Goal: Task Accomplishment & Management: Manage account settings

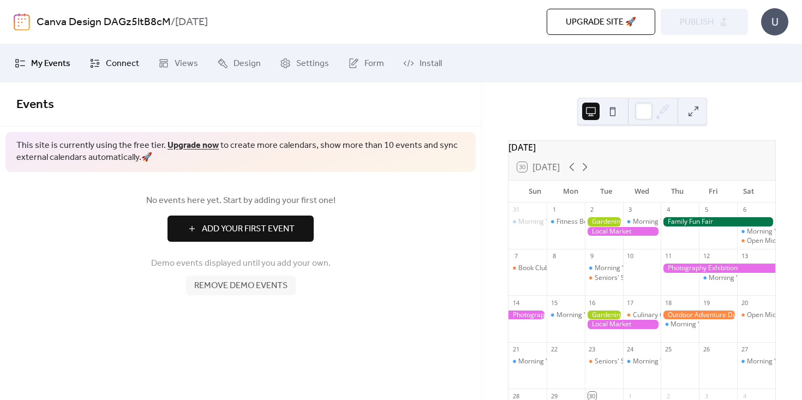
click at [116, 67] on span "Connect" at bounding box center [122, 63] width 33 height 13
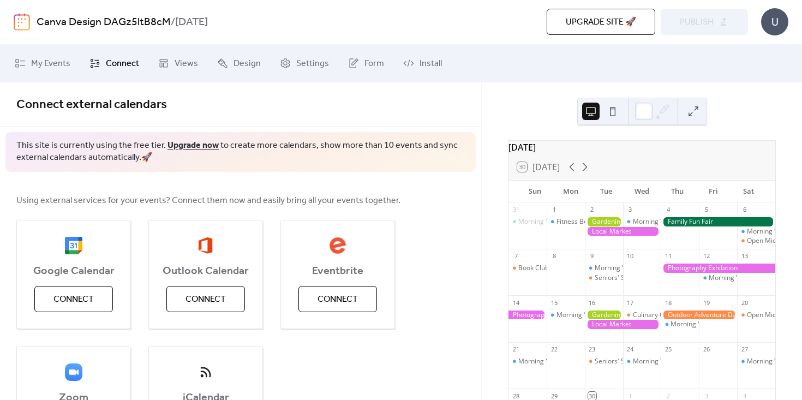
scroll to position [100, 0]
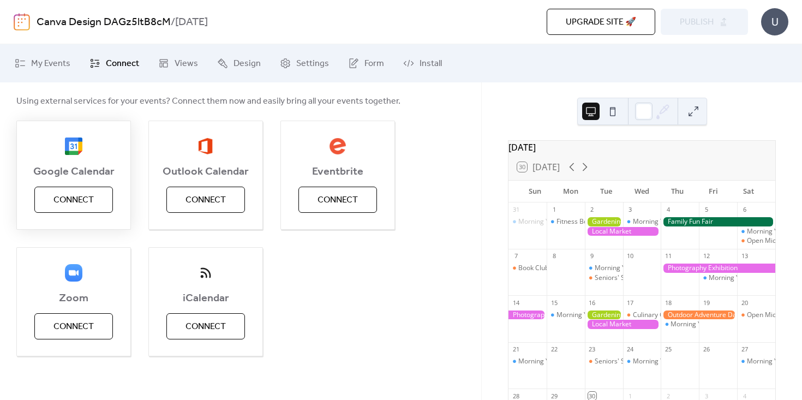
click at [97, 203] on button "Connect" at bounding box center [73, 199] width 79 height 26
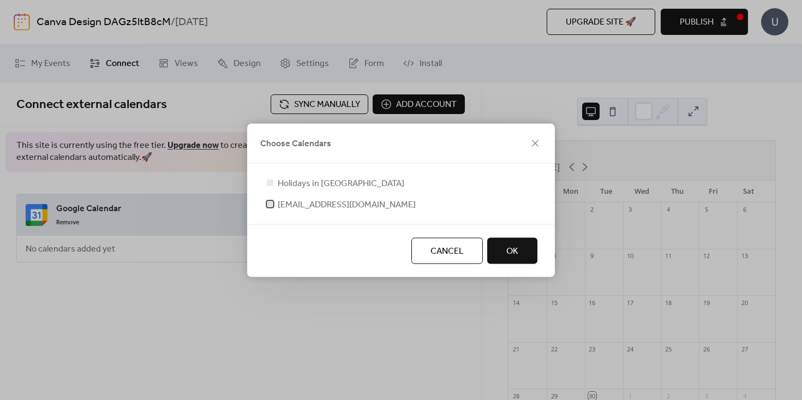
click at [271, 203] on div at bounding box center [270, 203] width 7 height 7
click at [502, 249] on button "OK" at bounding box center [512, 250] width 50 height 26
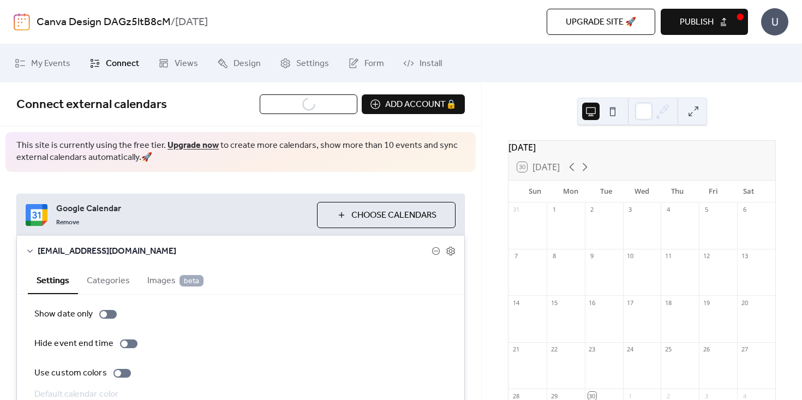
scroll to position [64, 0]
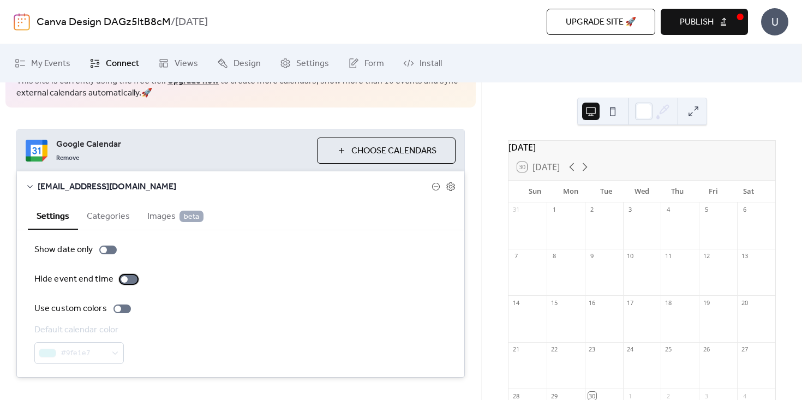
click at [125, 278] on div at bounding box center [128, 279] width 17 height 9
click at [116, 310] on div at bounding box center [118, 308] width 7 height 7
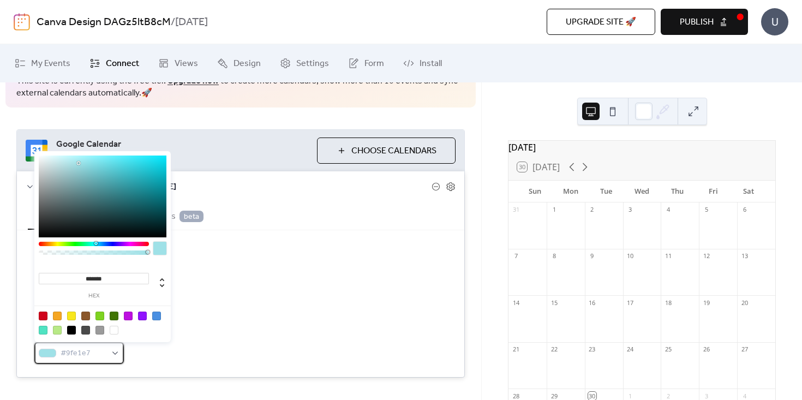
click at [104, 350] on span "#9fe1e7" at bounding box center [84, 353] width 46 height 13
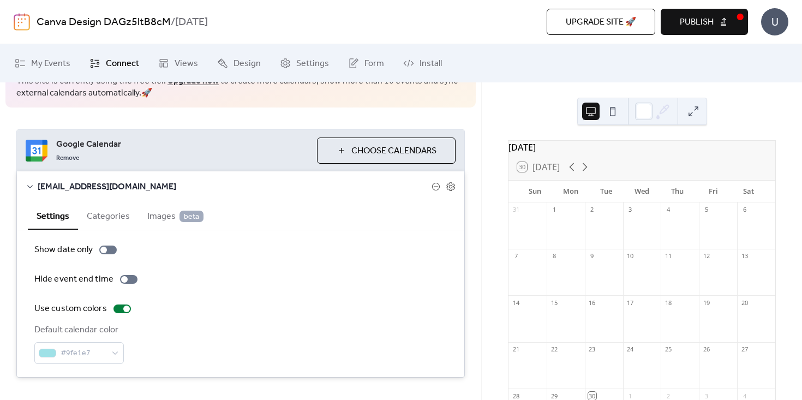
click at [174, 348] on div "Default calendar color #9fe1e7" at bounding box center [240, 343] width 412 height 40
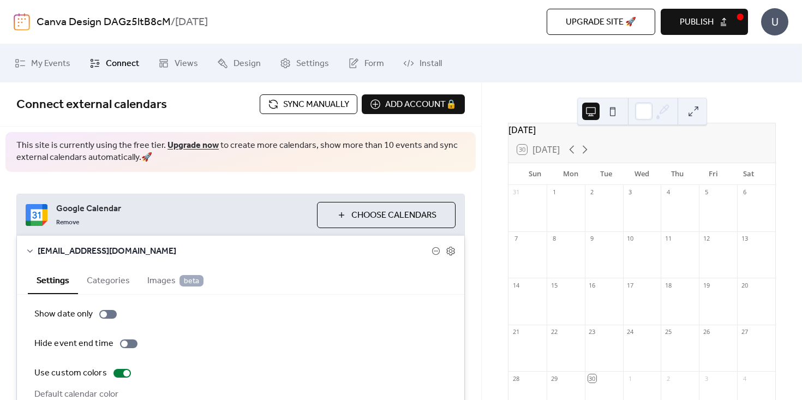
scroll to position [0, 0]
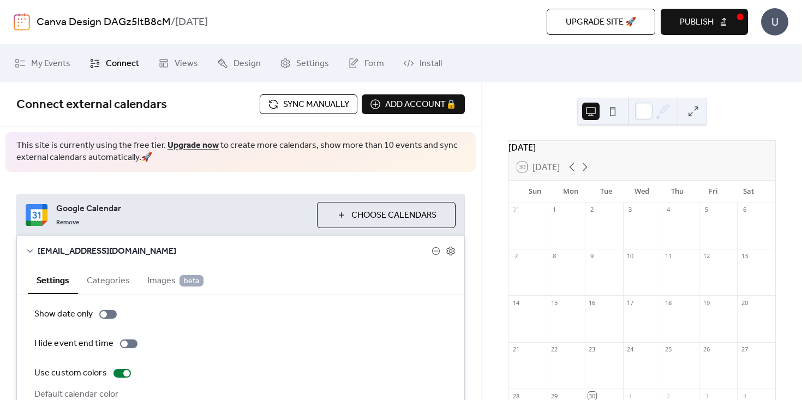
click at [319, 107] on span "Sync manually" at bounding box center [316, 104] width 66 height 13
click at [320, 107] on span "Sync manually" at bounding box center [316, 104] width 66 height 13
click at [697, 23] on span "Publish" at bounding box center [696, 22] width 34 height 13
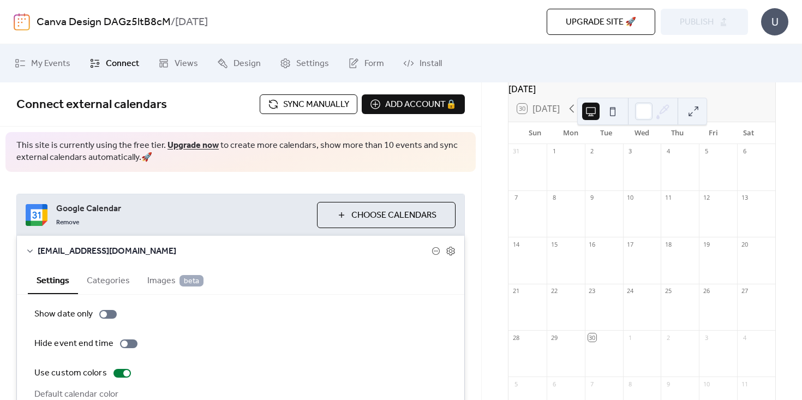
scroll to position [11, 0]
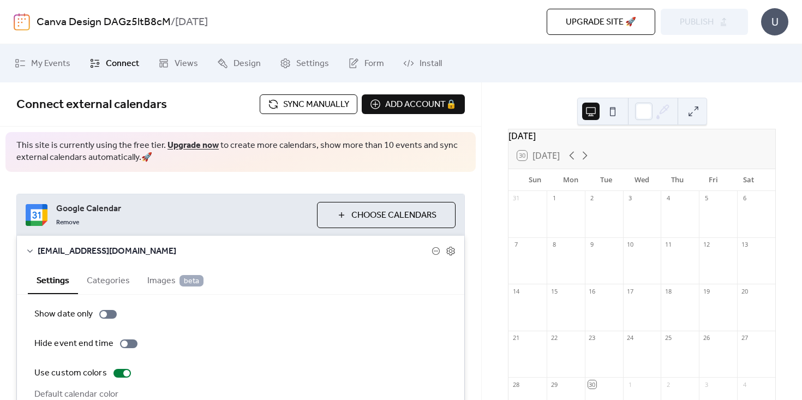
click at [331, 94] on button "Sync manually" at bounding box center [309, 104] width 98 height 20
click at [250, 61] on span "Design" at bounding box center [246, 63] width 27 height 13
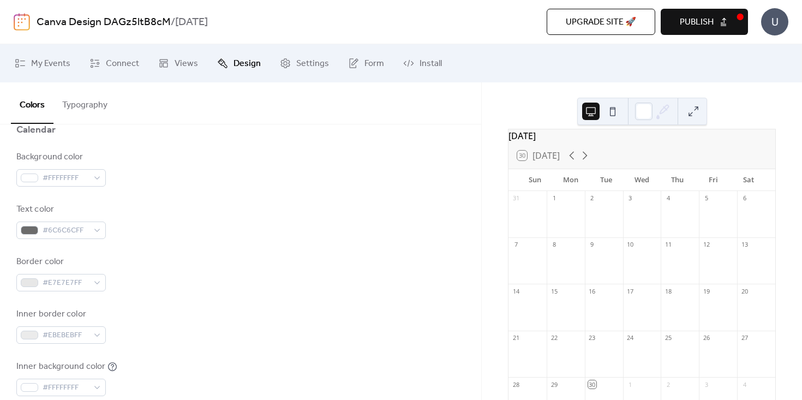
scroll to position [30, 0]
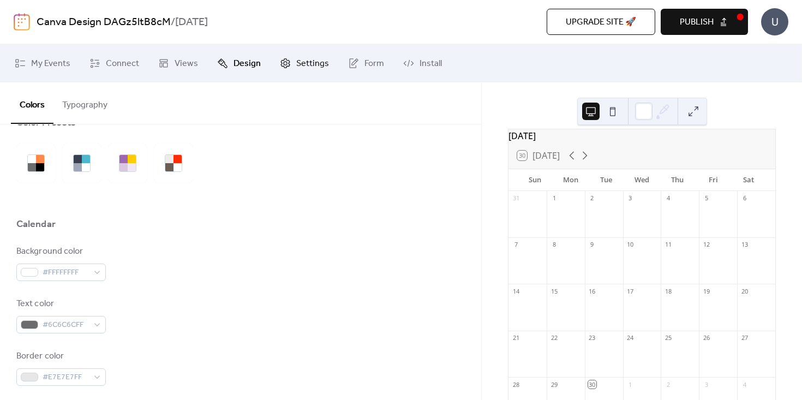
click at [309, 54] on link "Settings" at bounding box center [304, 63] width 65 height 29
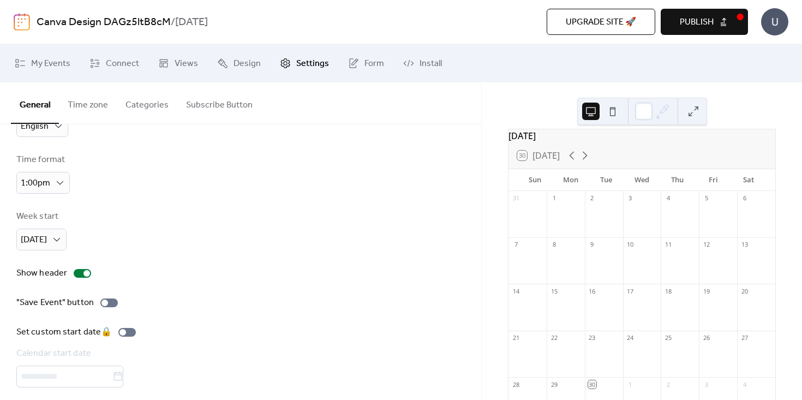
scroll to position [82, 0]
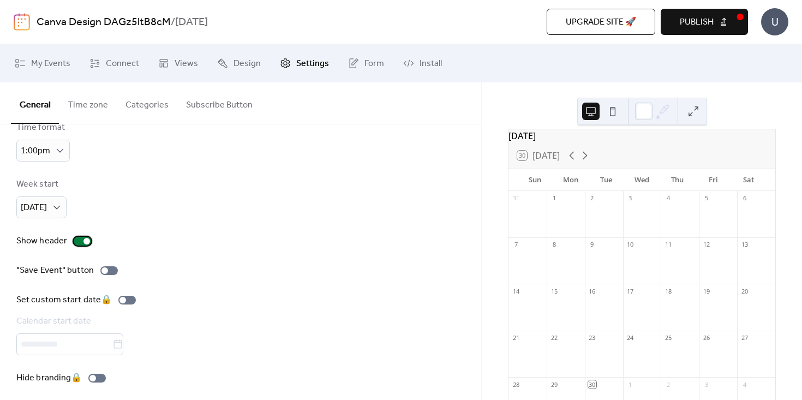
click at [80, 237] on div at bounding box center [82, 241] width 17 height 9
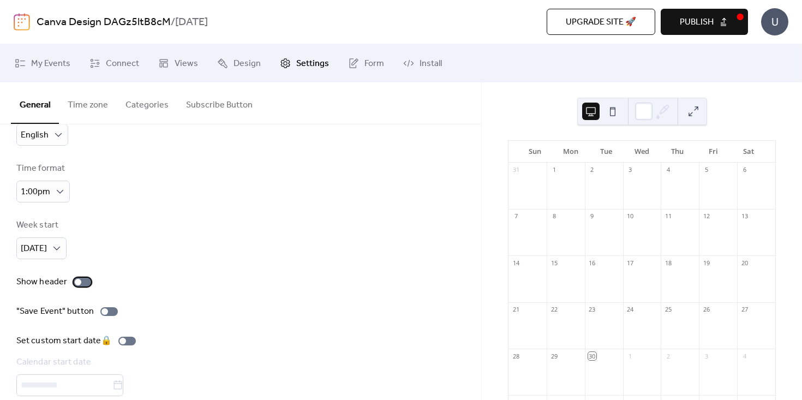
scroll to position [0, 0]
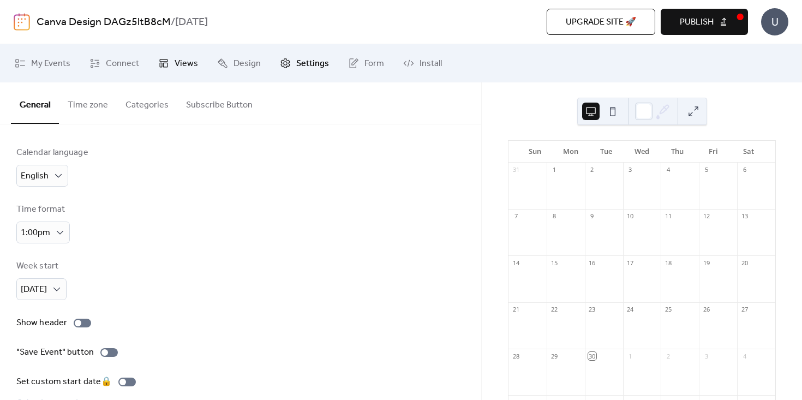
click at [180, 67] on span "Views" at bounding box center [185, 63] width 23 height 13
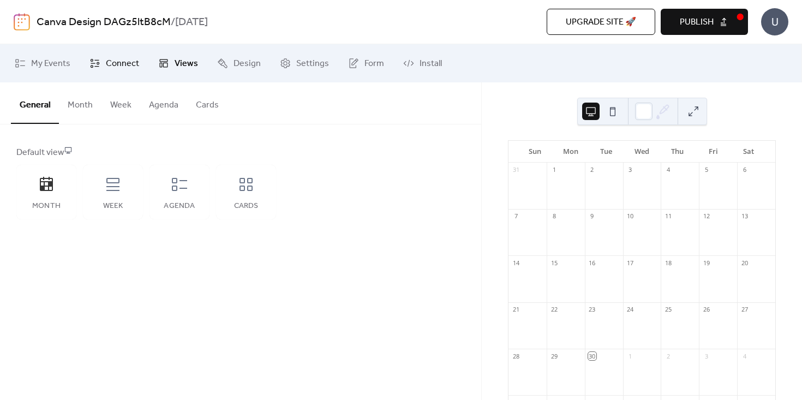
click at [136, 61] on span "Connect" at bounding box center [122, 63] width 33 height 13
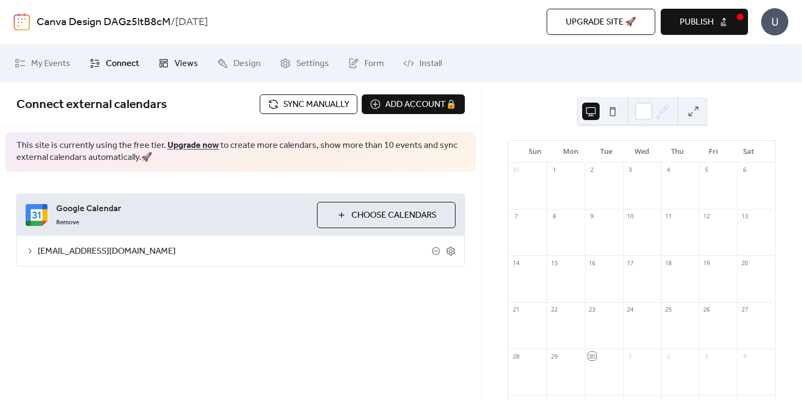
click at [166, 61] on icon at bounding box center [163, 63] width 11 height 11
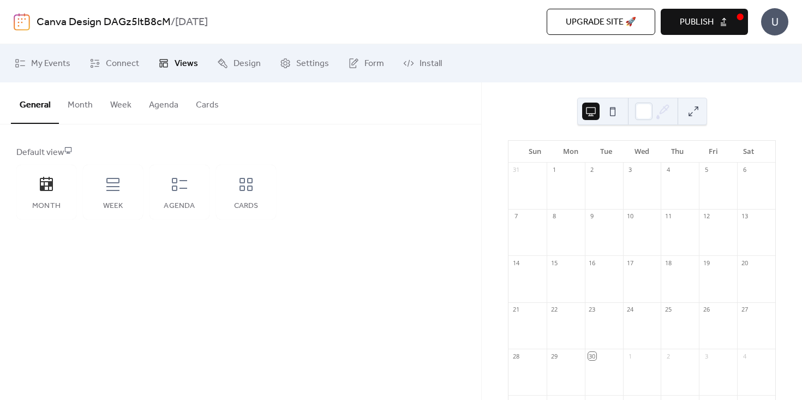
click at [91, 98] on button "Month" at bounding box center [80, 102] width 43 height 40
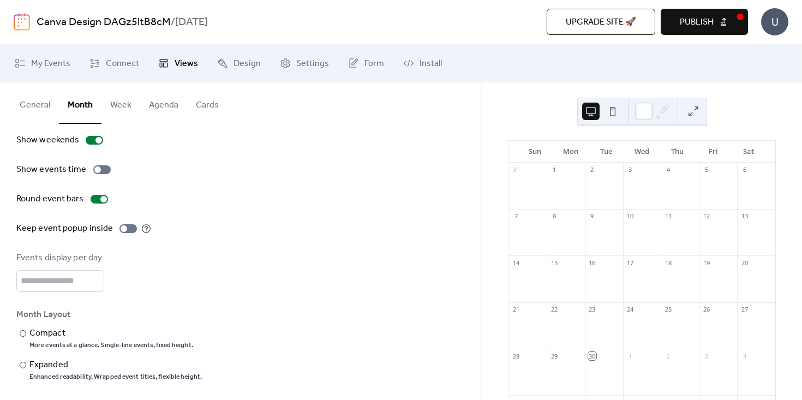
scroll to position [57, 0]
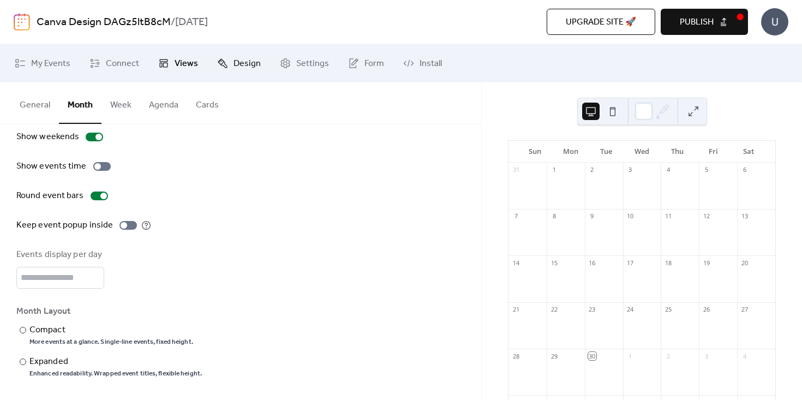
click at [239, 69] on span "Design" at bounding box center [246, 63] width 27 height 13
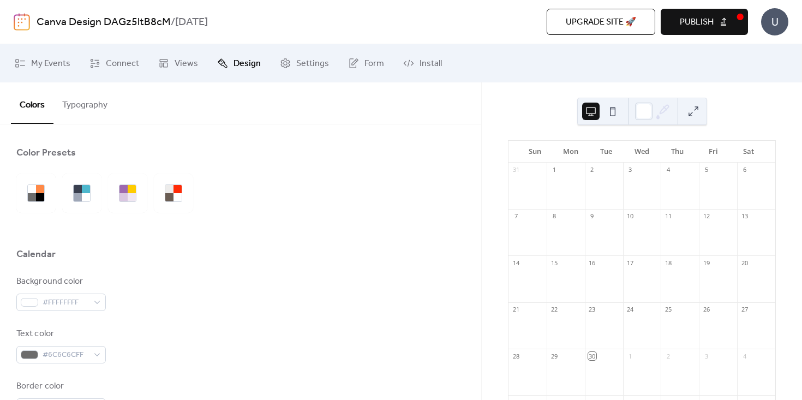
click at [696, 21] on span "Publish" at bounding box center [696, 22] width 34 height 13
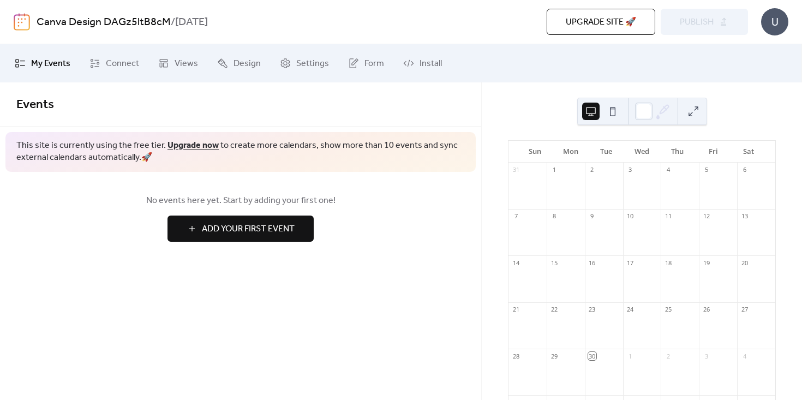
scroll to position [93, 0]
click at [178, 67] on span "Views" at bounding box center [185, 63] width 23 height 13
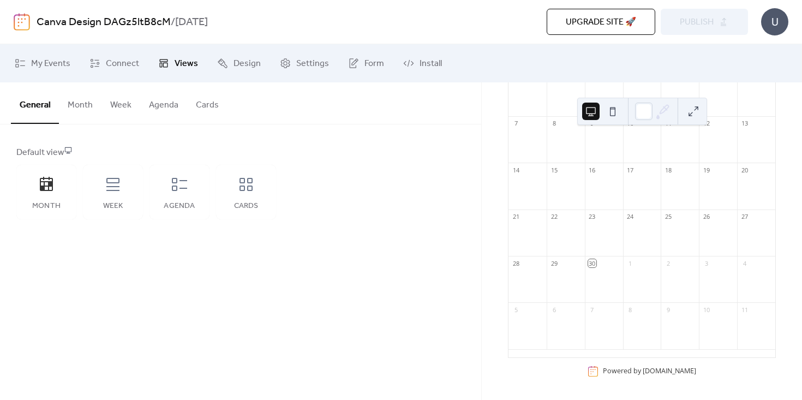
click at [71, 117] on button "Month" at bounding box center [80, 102] width 43 height 40
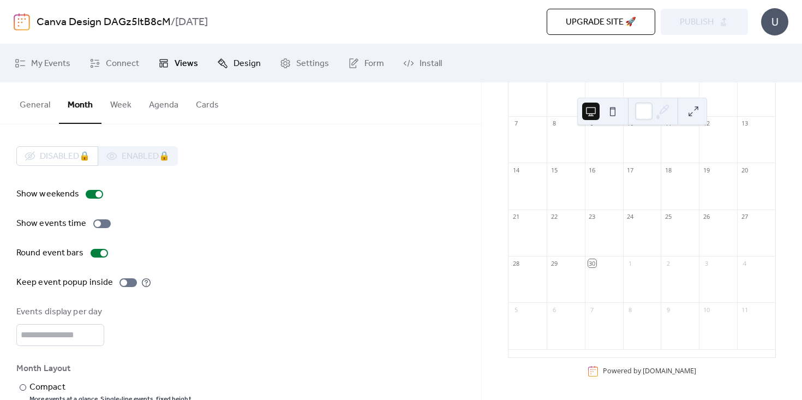
click at [233, 70] on span "Design" at bounding box center [246, 63] width 27 height 13
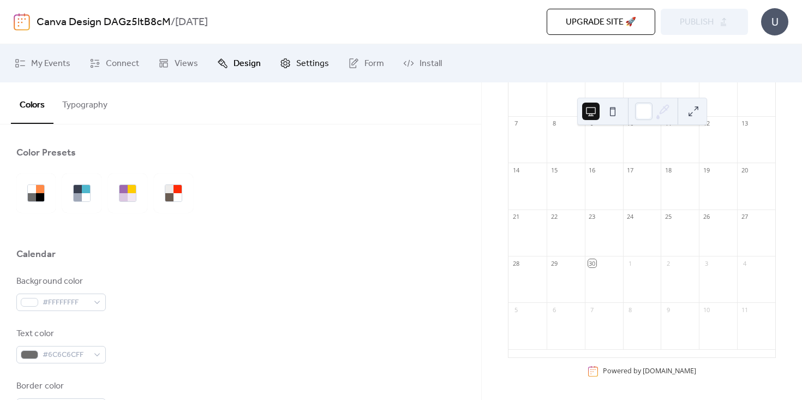
click at [291, 67] on link "Settings" at bounding box center [304, 63] width 65 height 29
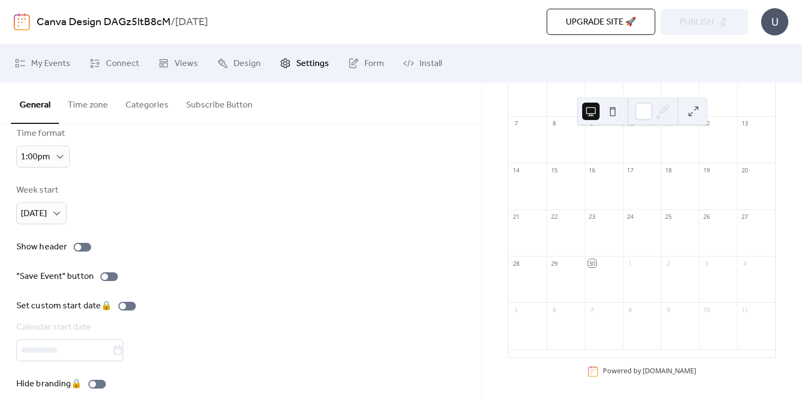
scroll to position [74, 0]
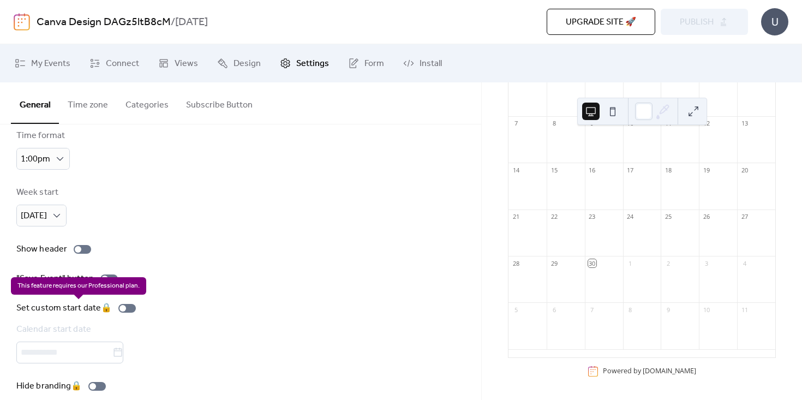
click at [67, 356] on div "Set custom start date 🔒 Calendar start date" at bounding box center [78, 333] width 124 height 62
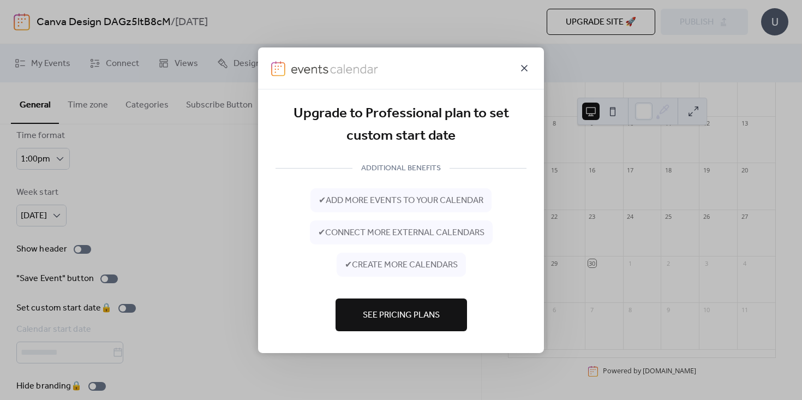
click at [527, 63] on icon at bounding box center [523, 67] width 13 height 13
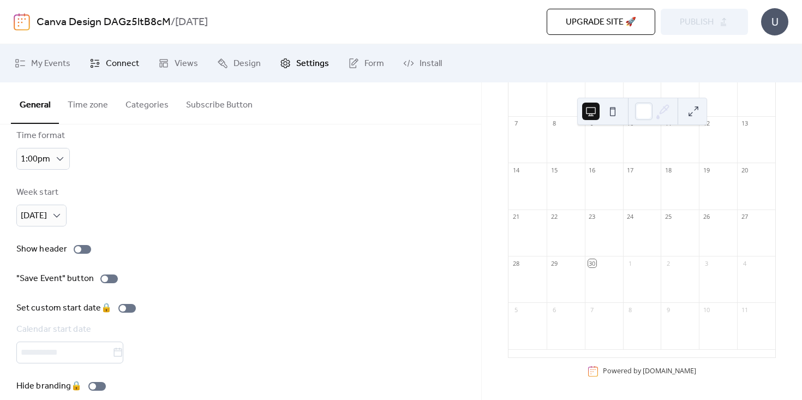
click at [106, 60] on span "Connect" at bounding box center [122, 63] width 33 height 13
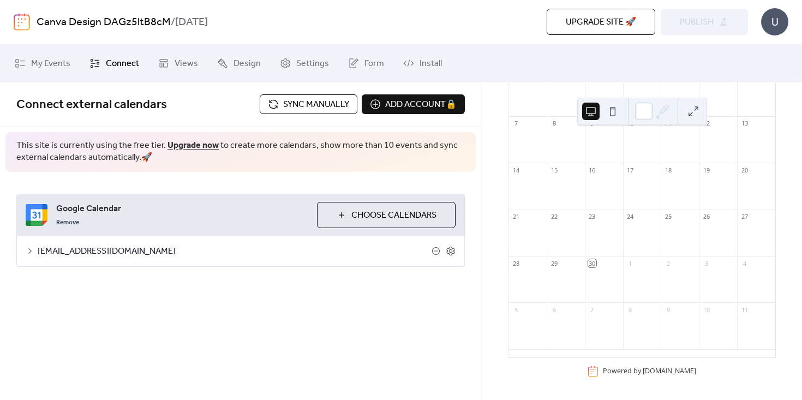
click at [351, 210] on span "Choose Calendars" at bounding box center [393, 215] width 85 height 13
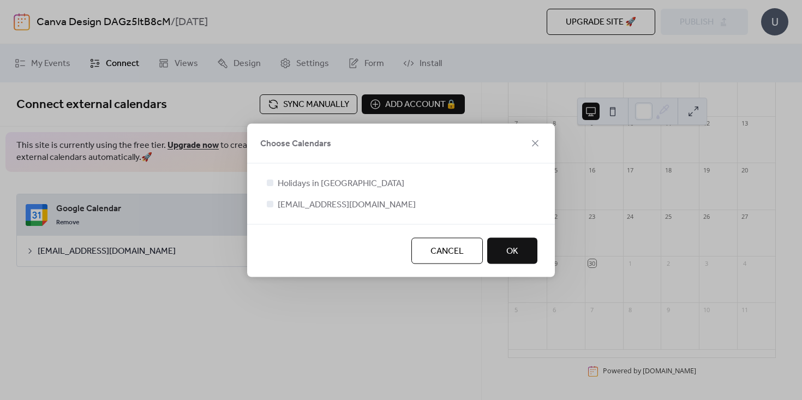
click at [453, 254] on span "Cancel" at bounding box center [446, 250] width 33 height 13
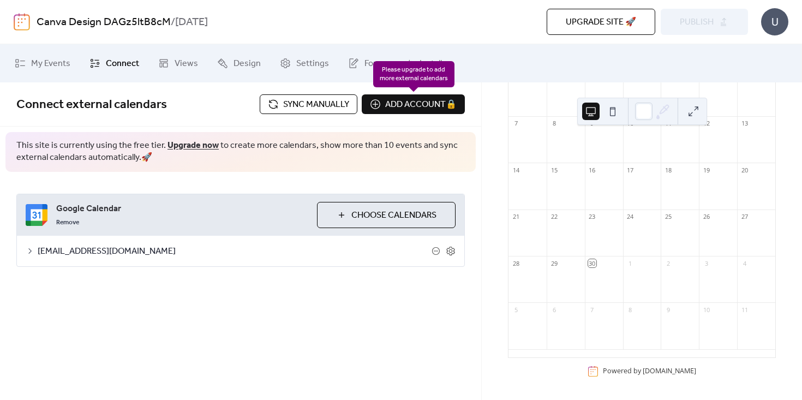
click at [380, 107] on div "Add account 🔒 🔒" at bounding box center [413, 104] width 103 height 20
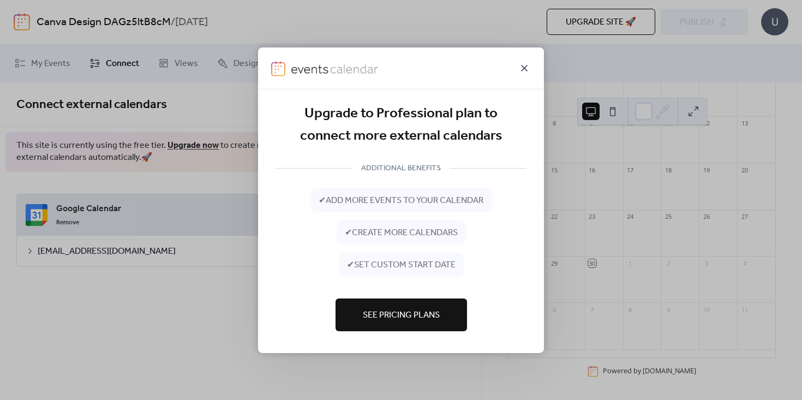
click at [524, 67] on icon at bounding box center [523, 67] width 13 height 13
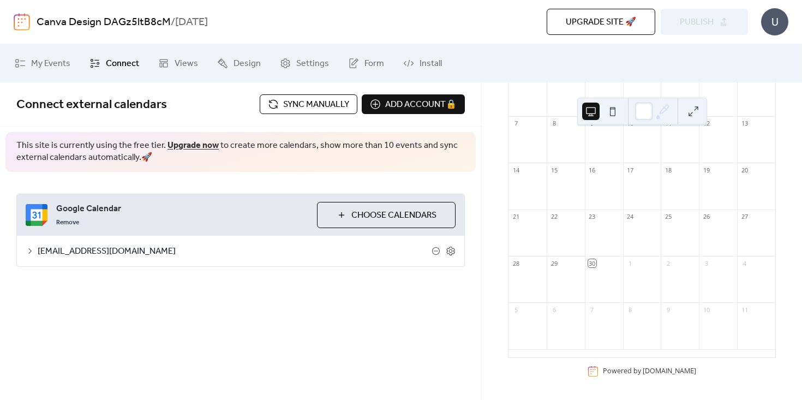
click at [330, 98] on span "Sync manually" at bounding box center [316, 104] width 66 height 13
click at [661, 280] on div at bounding box center [679, 284] width 38 height 28
click at [546, 242] on div at bounding box center [527, 238] width 38 height 28
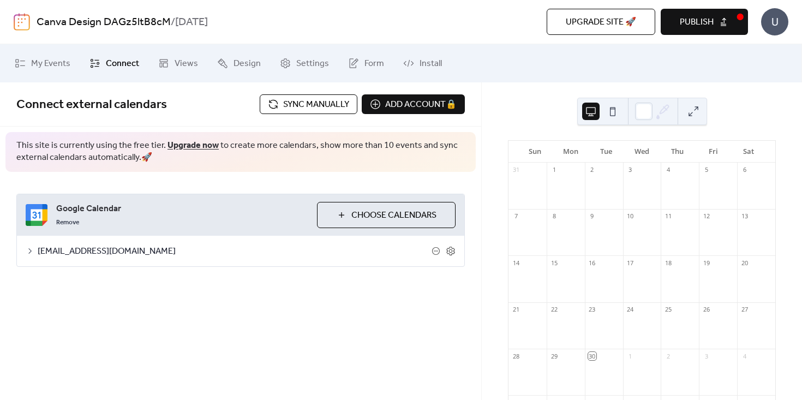
click at [523, 116] on div "Sun Mon Tue Wed Thu Fri Sat 31 1 2 3 4 5 6 7 8 9 10 11 12 13 14 15 16 17 18 19 …" at bounding box center [641, 240] width 320 height 317
